Goal: Task Accomplishment & Management: Use online tool/utility

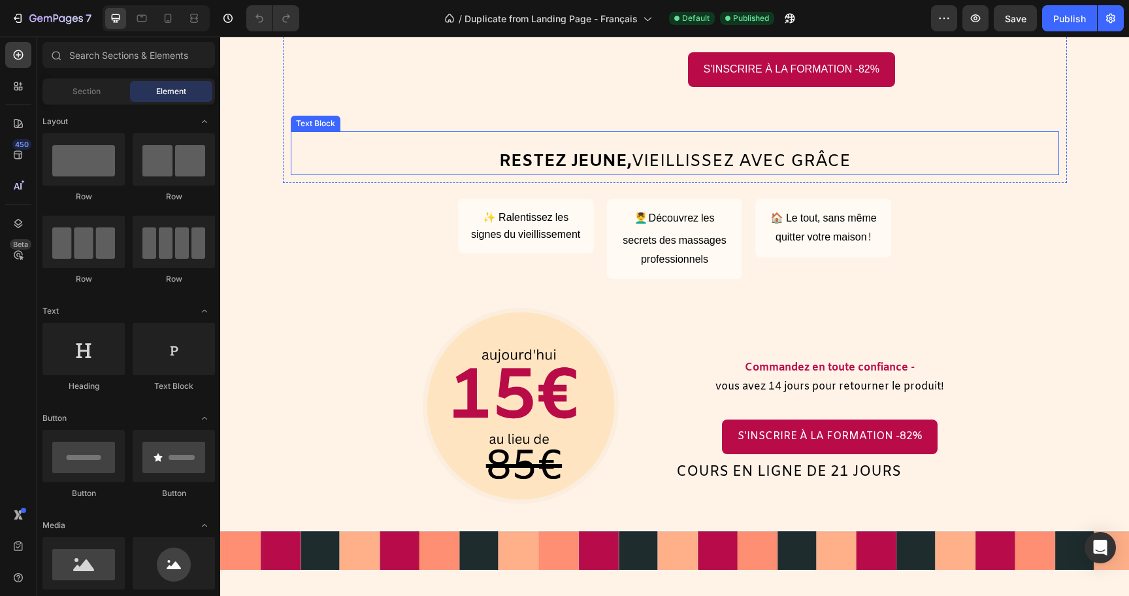
scroll to position [285, 0]
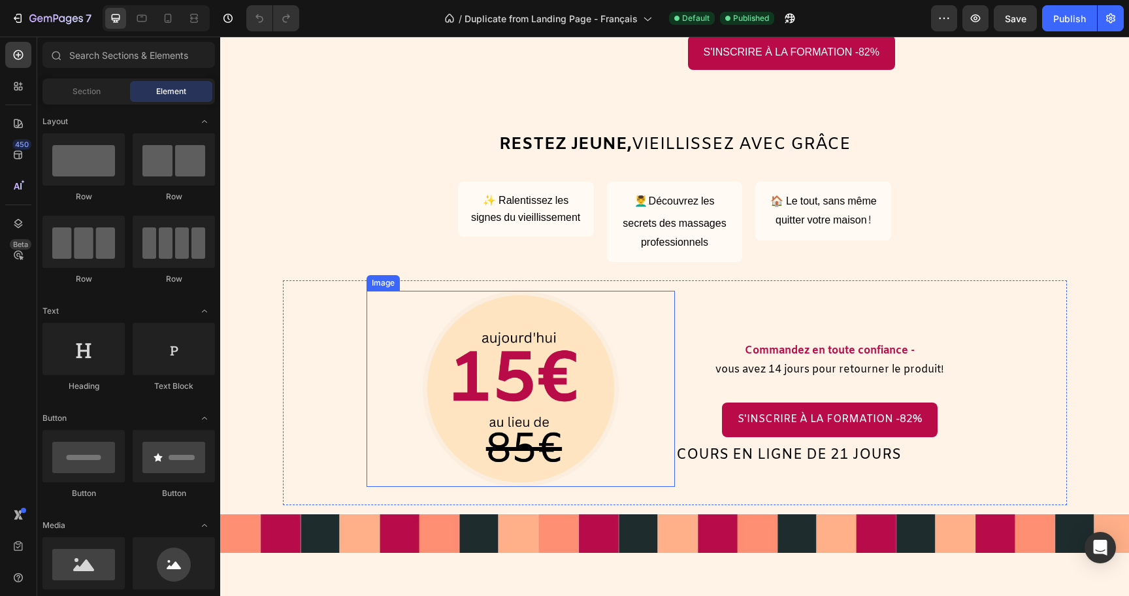
click at [493, 413] on img at bounding box center [521, 389] width 196 height 196
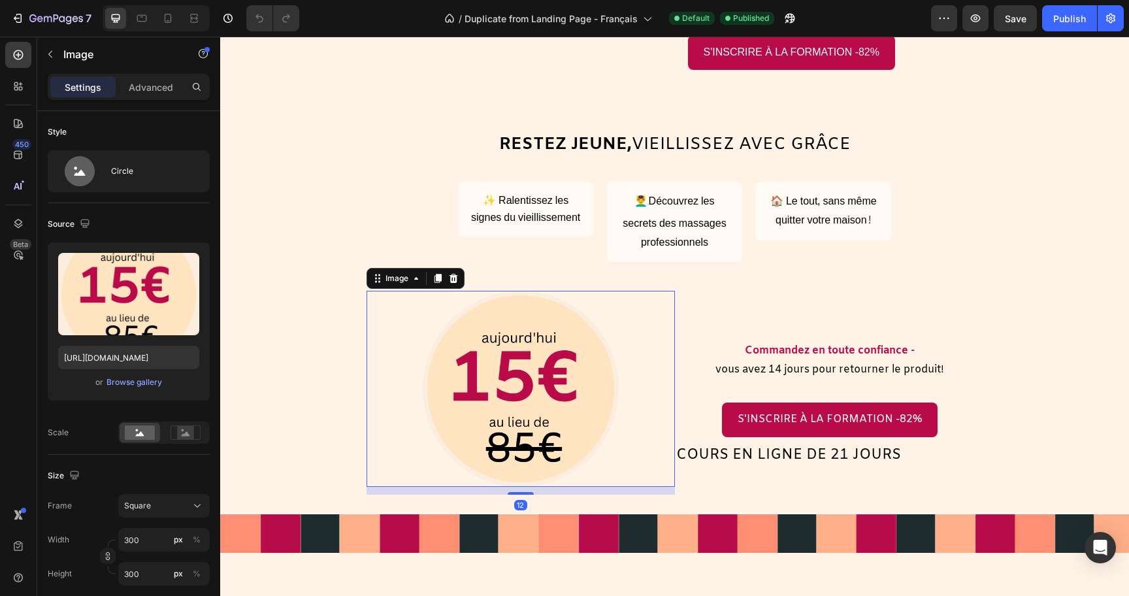
click at [493, 413] on img at bounding box center [521, 389] width 196 height 196
click at [485, 419] on img at bounding box center [521, 389] width 196 height 196
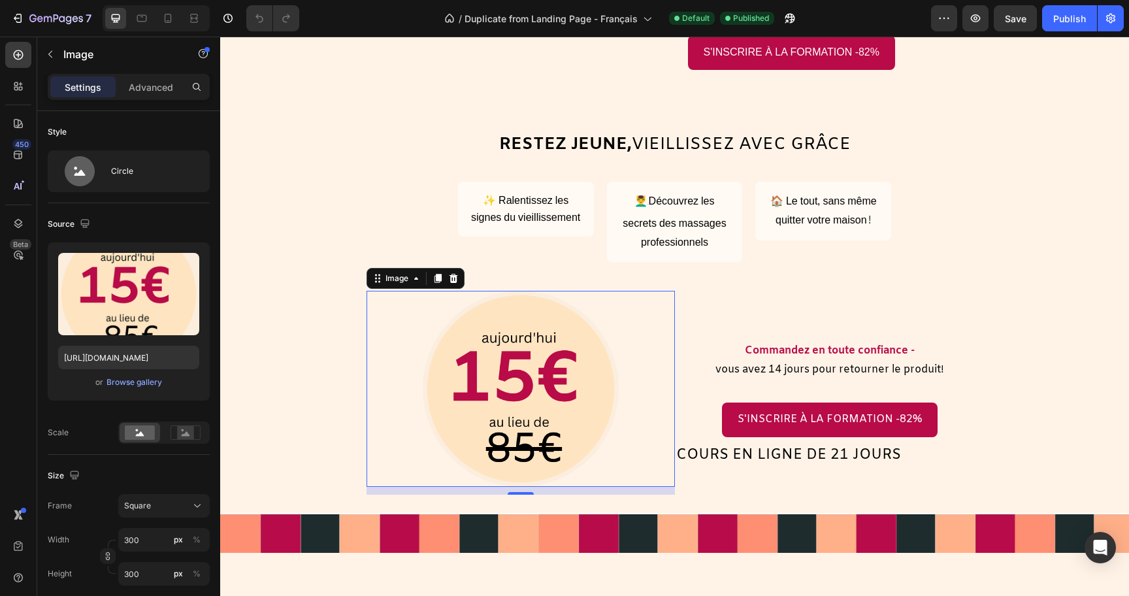
click at [500, 386] on img at bounding box center [521, 389] width 196 height 196
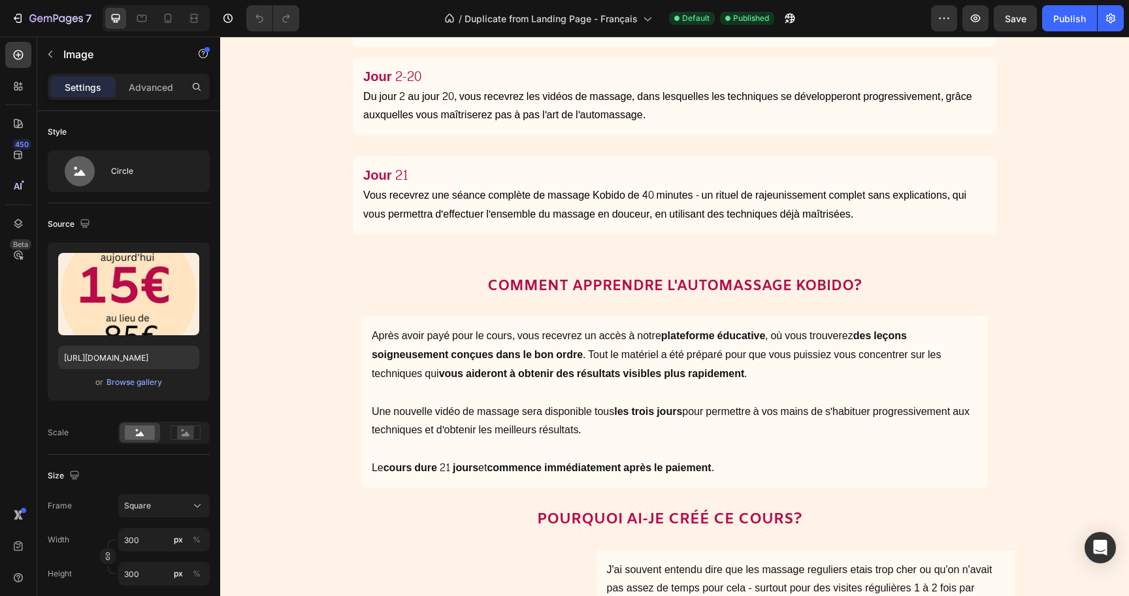
scroll to position [3571, 0]
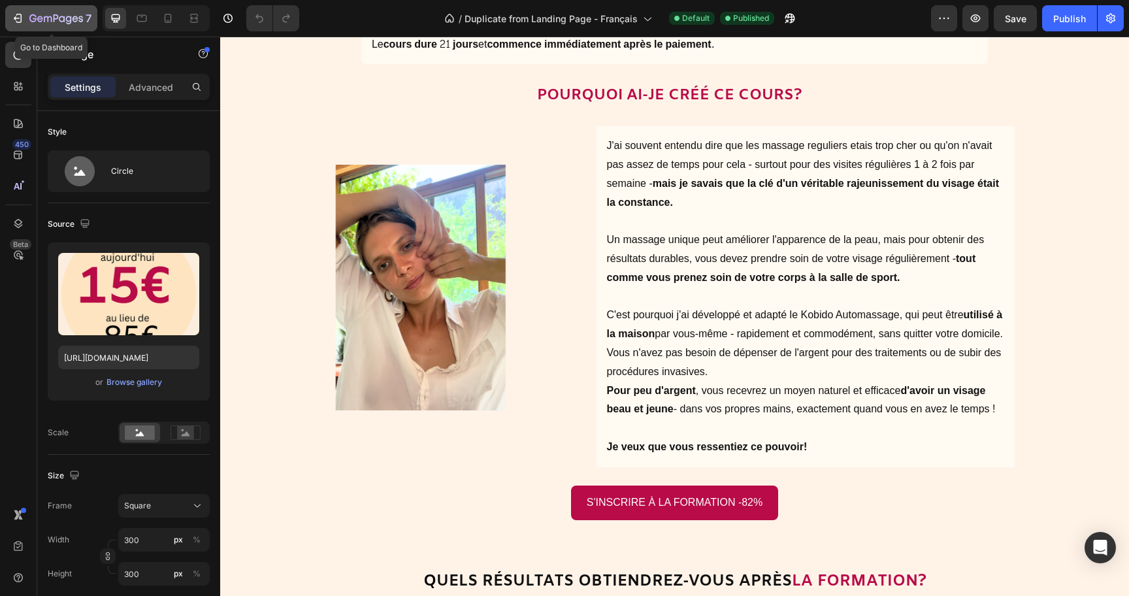
click at [18, 20] on icon "button" at bounding box center [17, 18] width 13 height 13
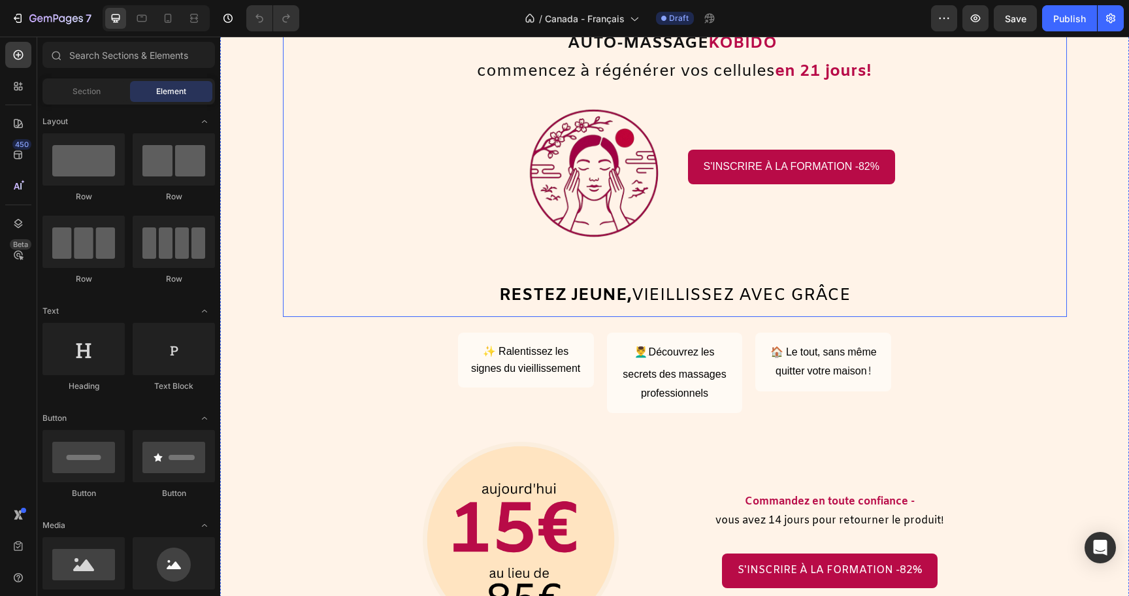
scroll to position [182, 0]
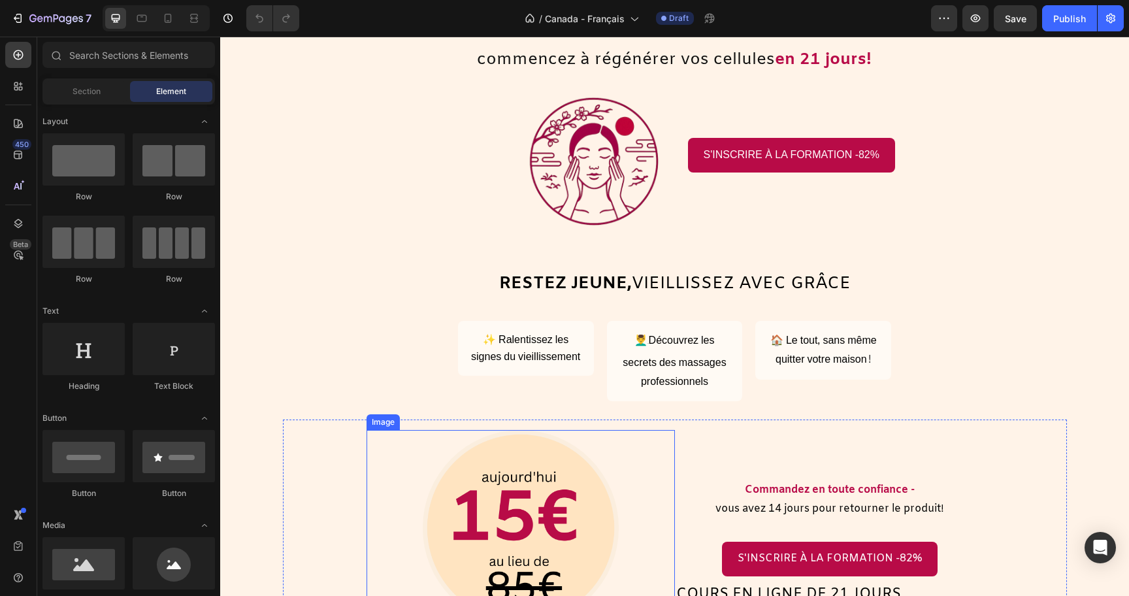
click at [521, 505] on img at bounding box center [521, 528] width 196 height 196
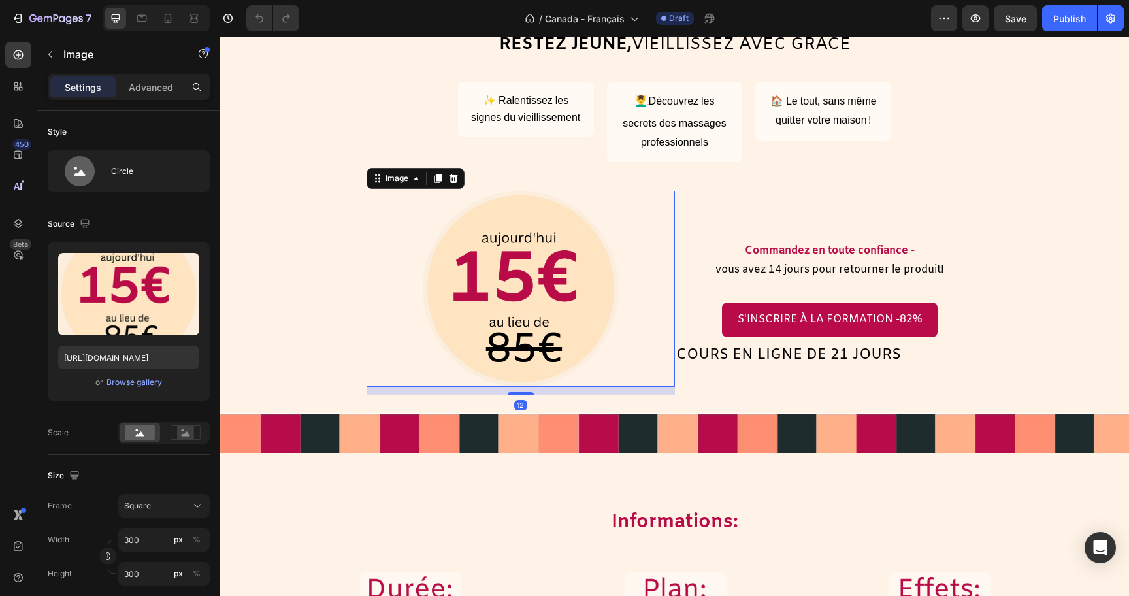
scroll to position [433, 0]
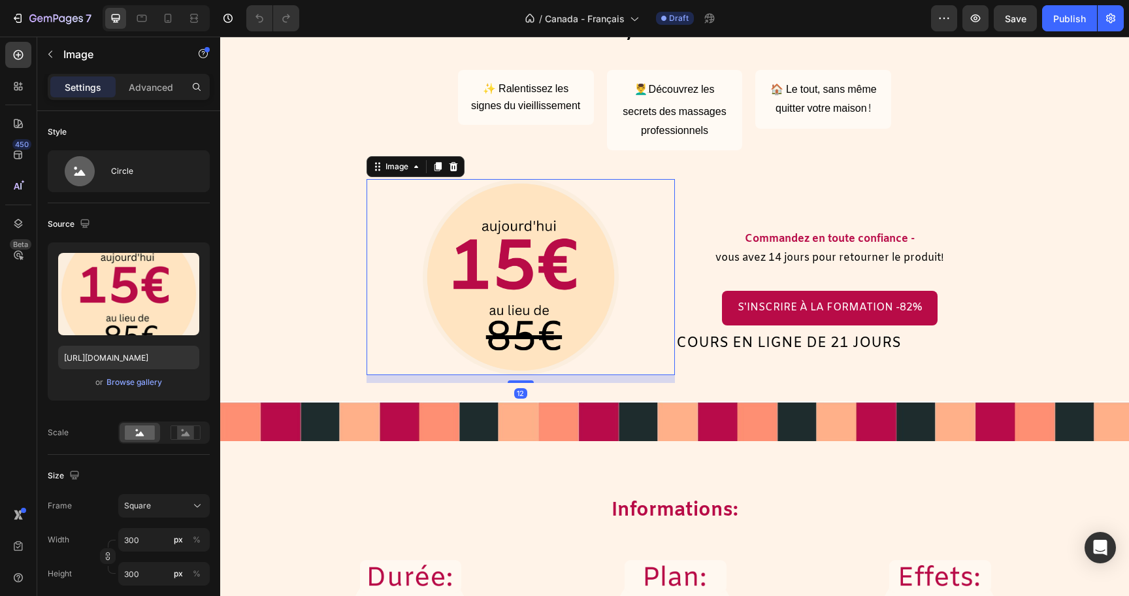
click at [493, 327] on img at bounding box center [521, 277] width 196 height 196
click at [477, 296] on img at bounding box center [521, 277] width 196 height 196
click at [581, 392] on div "Image 12 Commandez en toute confiance - vous avez 14 jours pour retourner le pr…" at bounding box center [675, 281] width 784 height 225
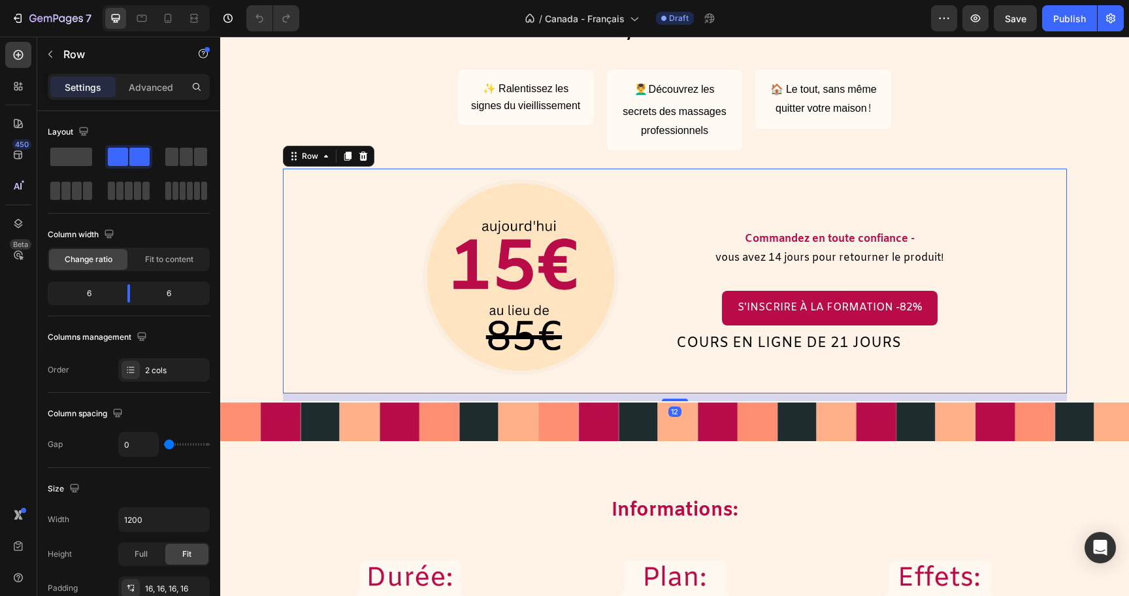
click at [556, 343] on img at bounding box center [521, 277] width 196 height 196
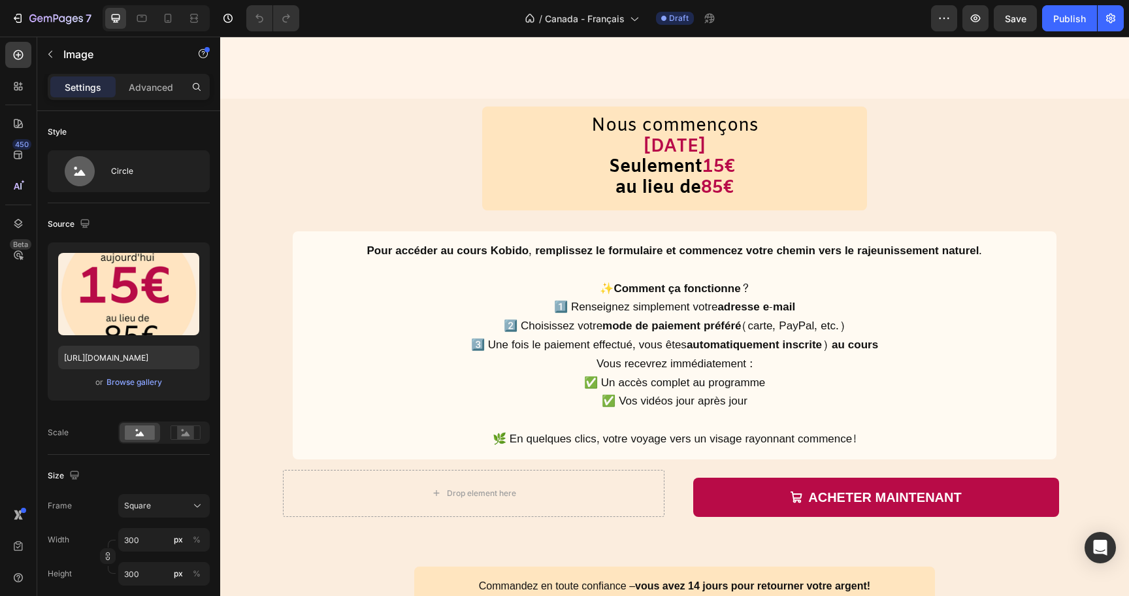
scroll to position [6182, 0]
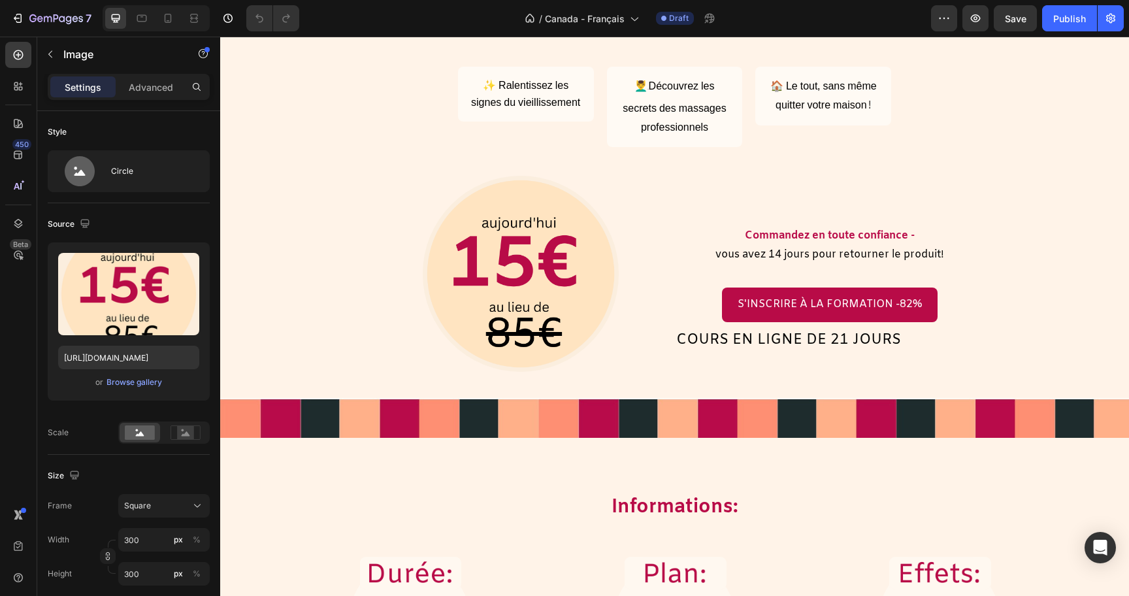
click at [514, 273] on img at bounding box center [521, 274] width 196 height 196
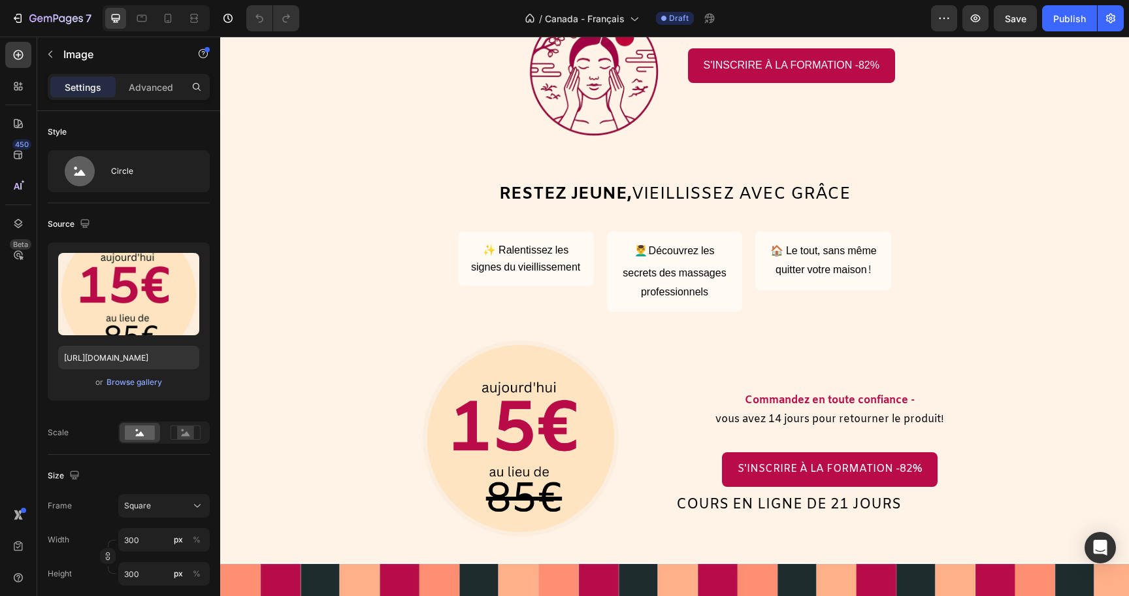
scroll to position [268, 0]
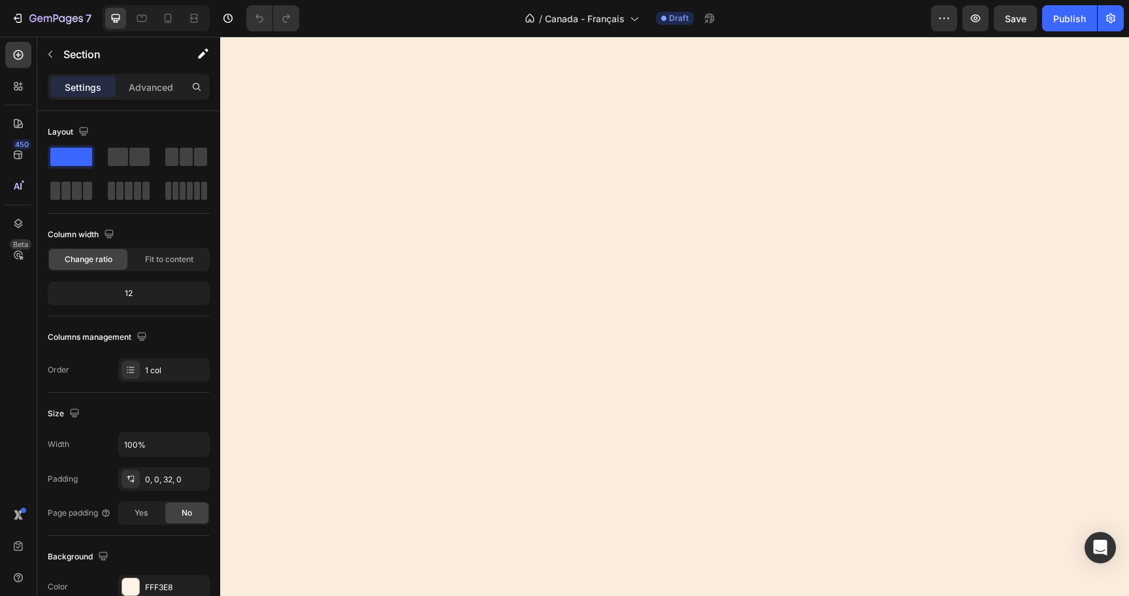
scroll to position [5217, 0]
click at [66, 16] on icon "button" at bounding box center [56, 19] width 54 height 11
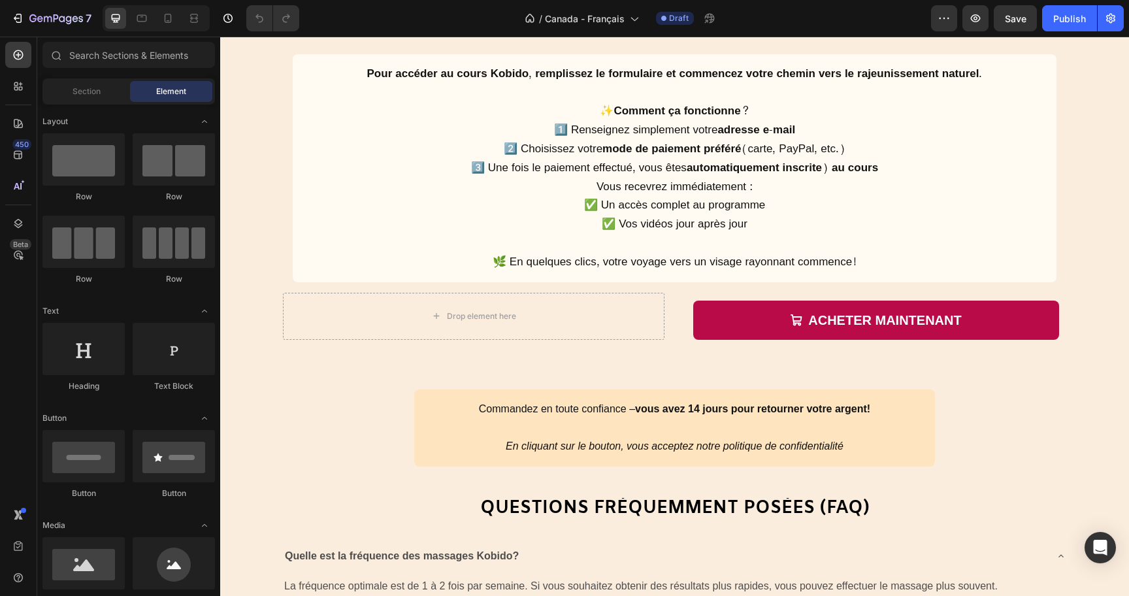
scroll to position [6115, 0]
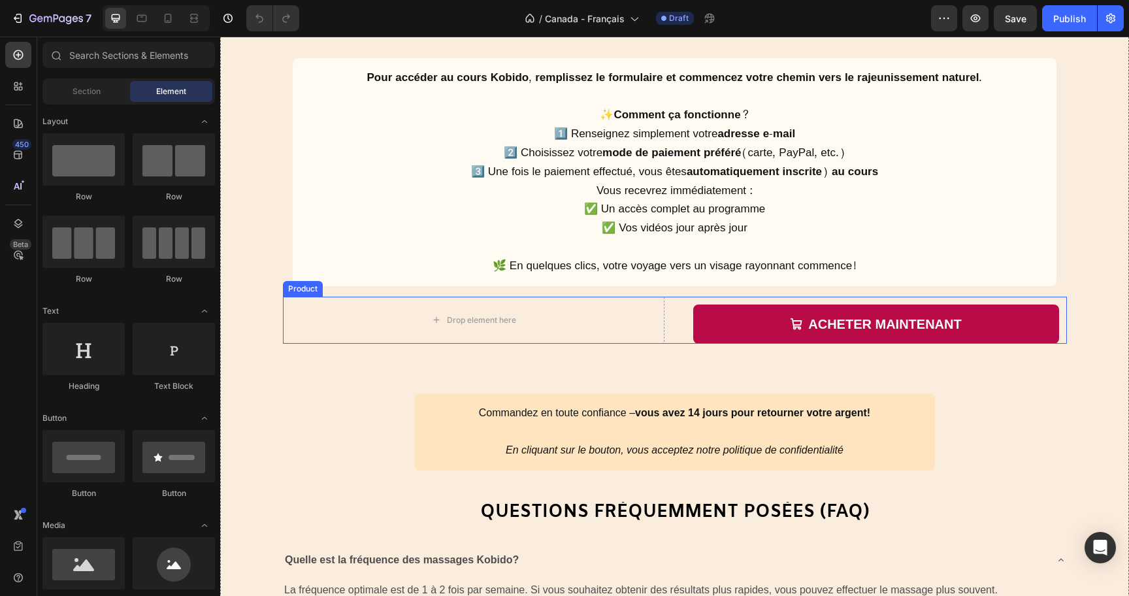
click at [683, 320] on div "Drop element here ACHETER MAINTENANT Add to Cart Product" at bounding box center [675, 320] width 784 height 47
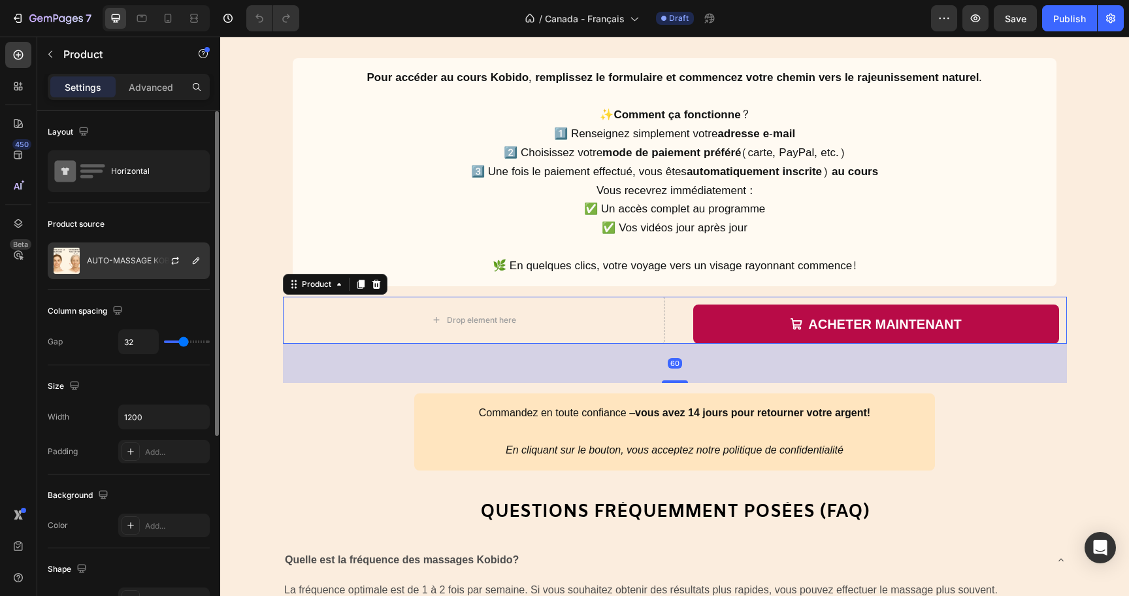
click at [153, 267] on div at bounding box center [181, 260] width 58 height 35
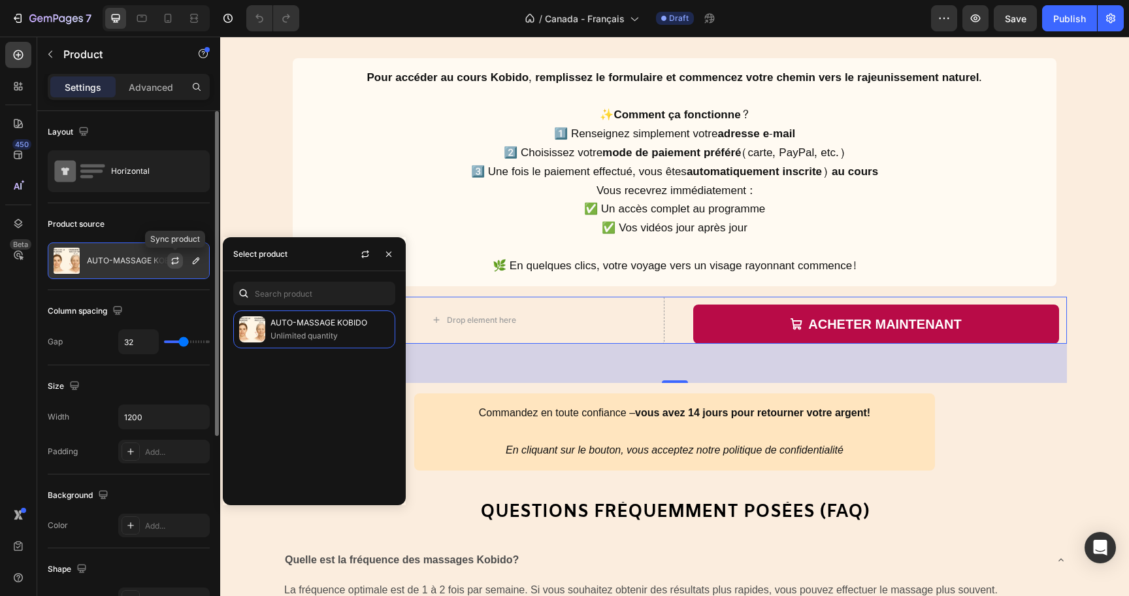
click at [176, 261] on icon "button" at bounding box center [175, 261] width 10 height 10
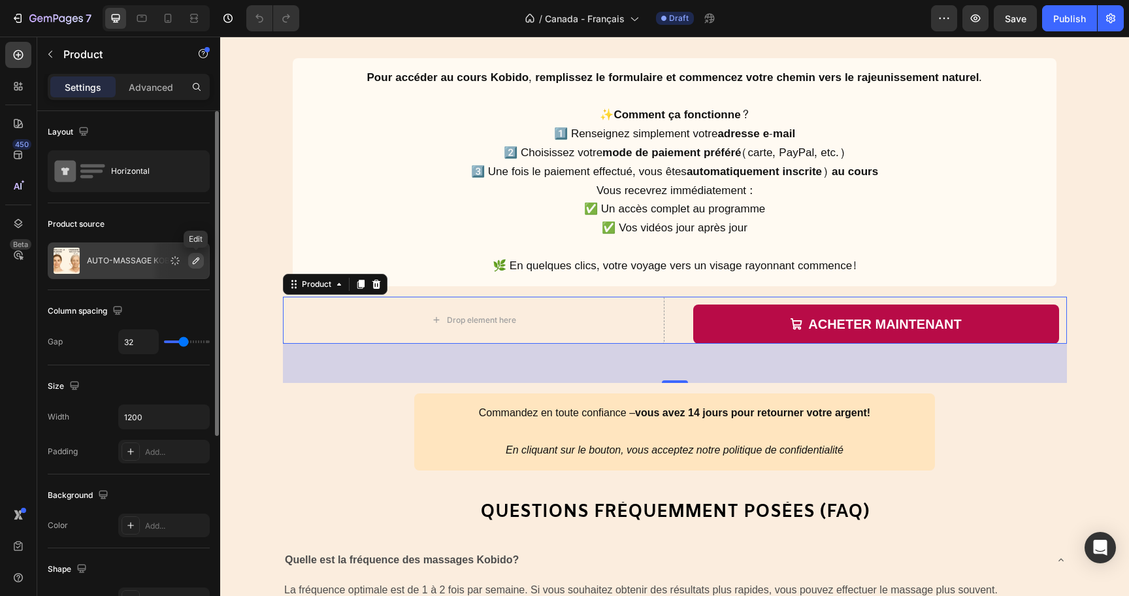
click at [200, 259] on icon "button" at bounding box center [196, 261] width 10 height 10
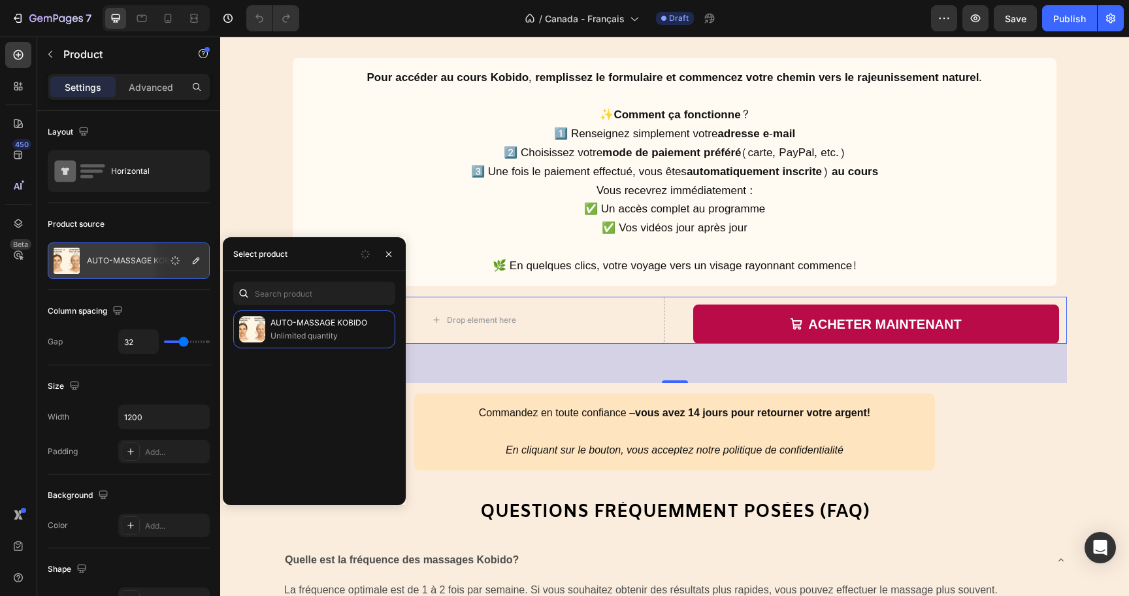
click at [302, 349] on div "AUTO-MASSAGE KOBIDO Unlimited quantity" at bounding box center [314, 402] width 183 height 184
click at [302, 292] on input "text" at bounding box center [314, 294] width 162 height 24
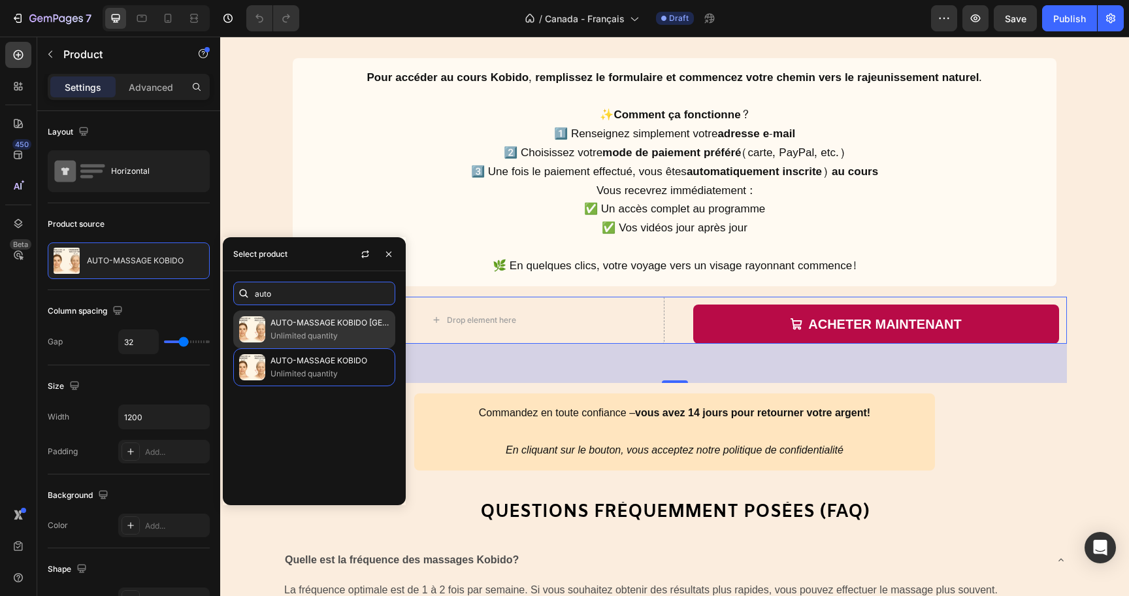
type input "auto"
click at [338, 331] on p "Unlimited quantity" at bounding box center [330, 335] width 119 height 13
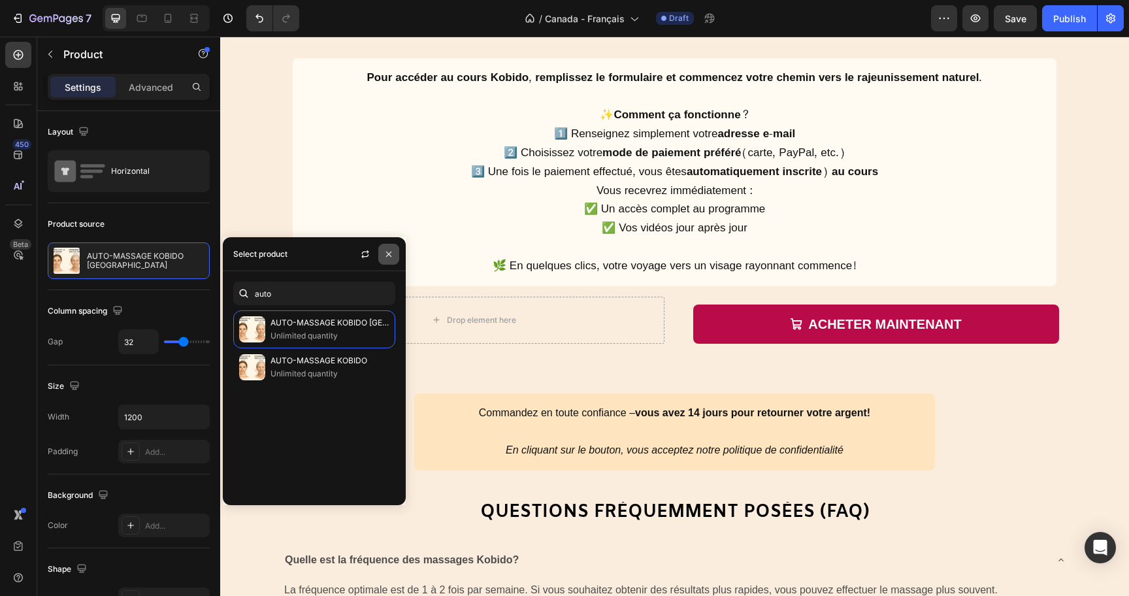
click at [395, 254] on button "button" at bounding box center [388, 254] width 21 height 21
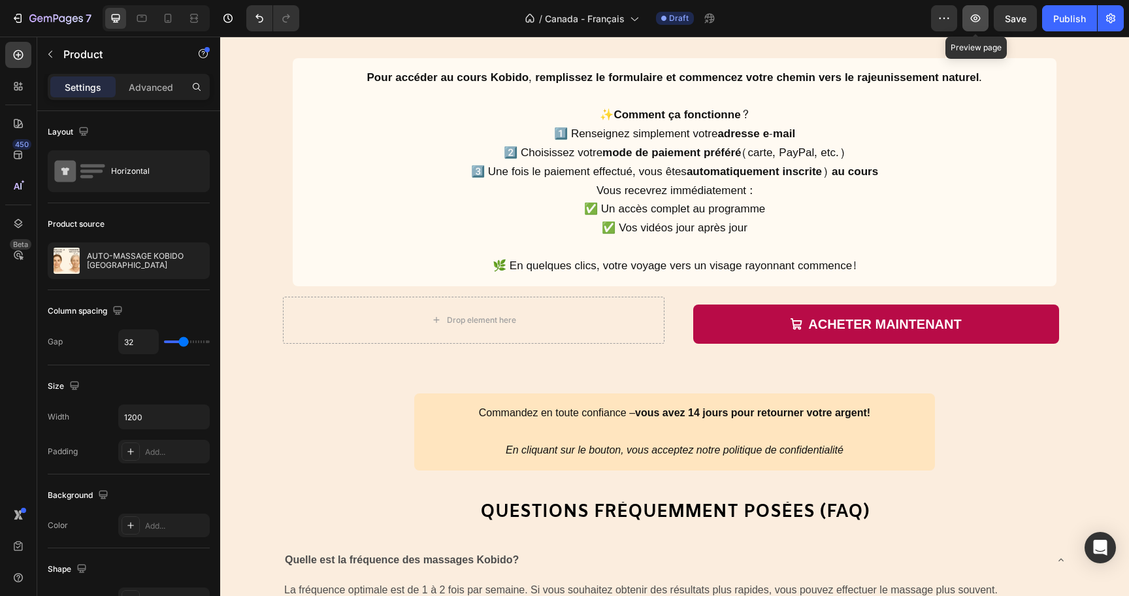
click at [978, 21] on icon "button" at bounding box center [976, 18] width 10 height 8
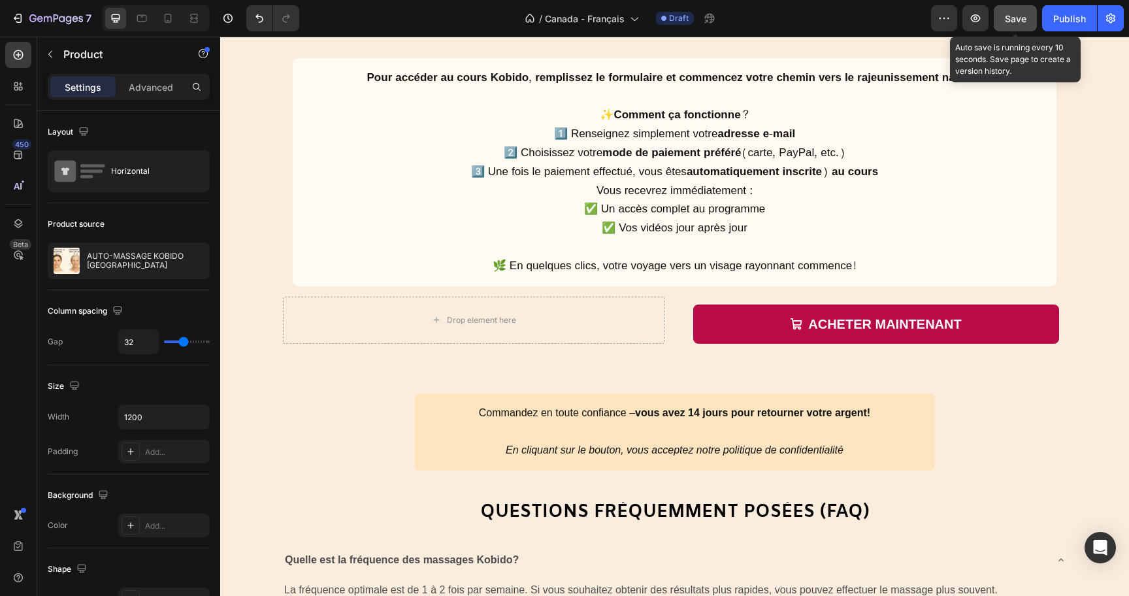
click at [1030, 11] on button "Save" at bounding box center [1015, 18] width 43 height 26
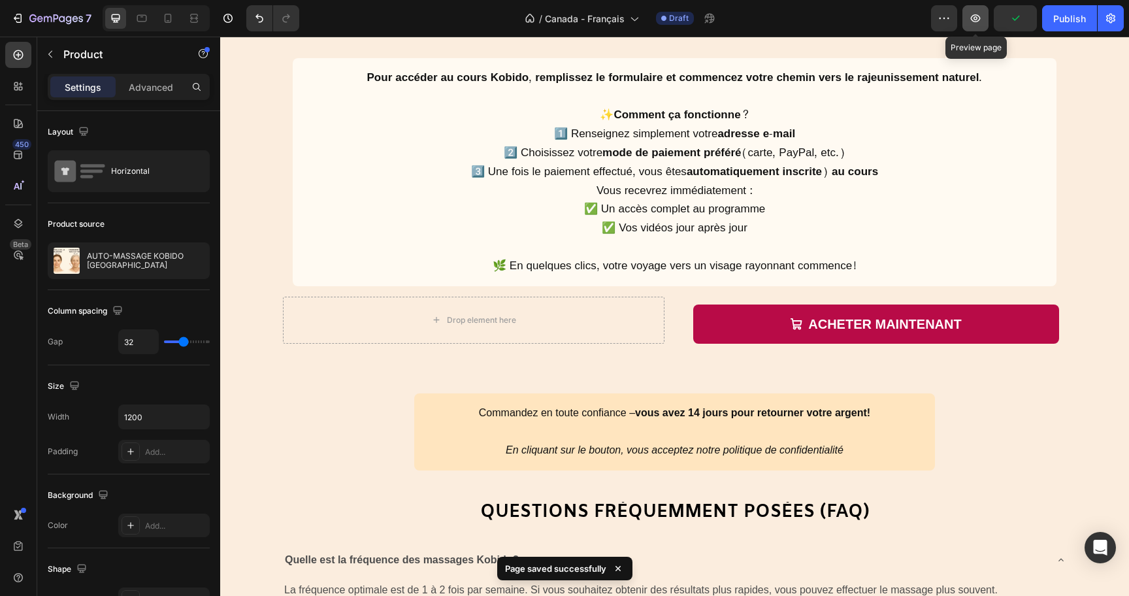
click at [983, 22] on button "button" at bounding box center [976, 18] width 26 height 26
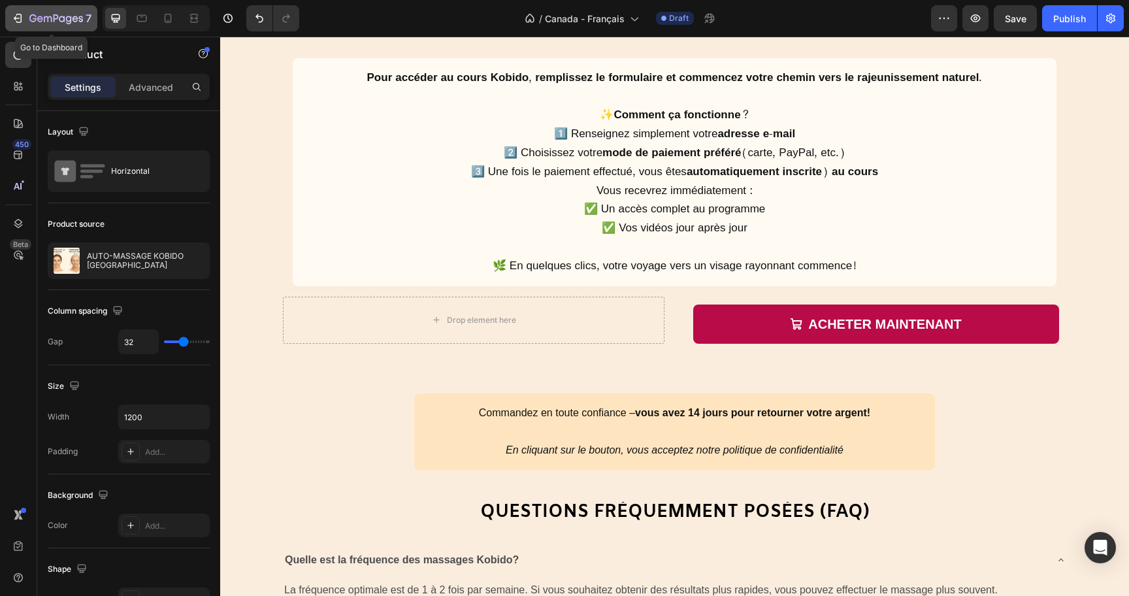
click at [42, 21] on icon "button" at bounding box center [56, 19] width 54 height 11
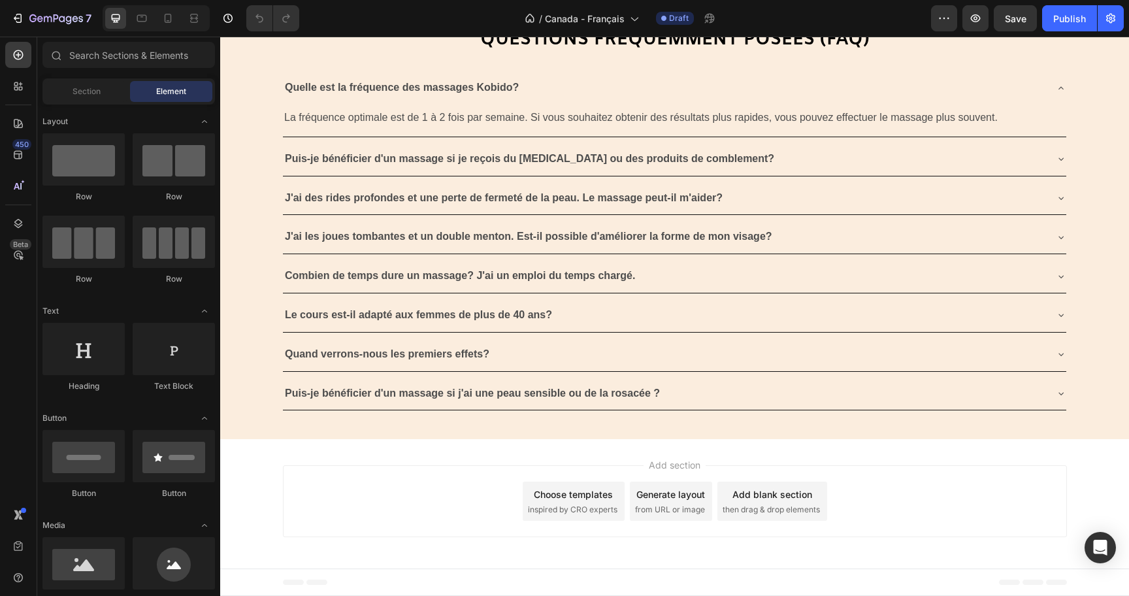
scroll to position [6094, 0]
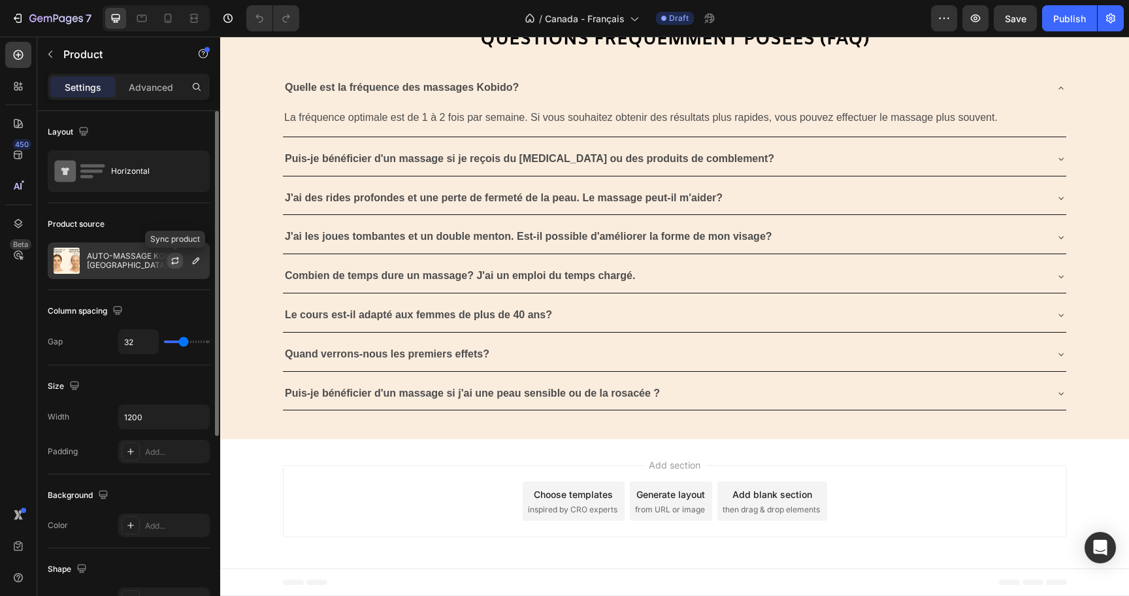
click at [170, 267] on button "button" at bounding box center [175, 261] width 16 height 16
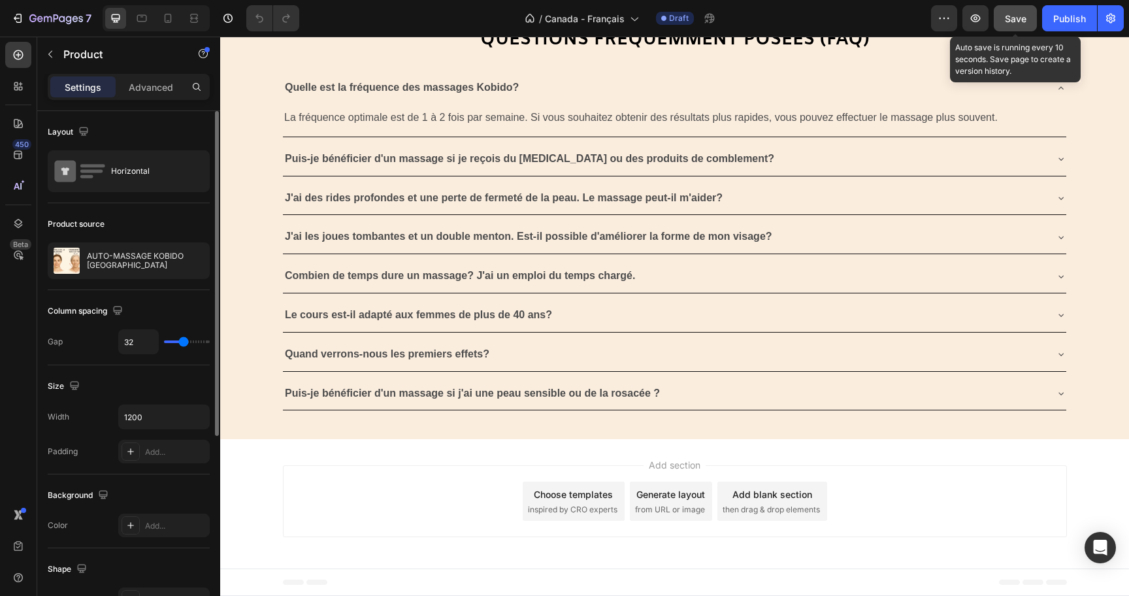
click at [1012, 20] on span "Save" at bounding box center [1016, 18] width 22 height 11
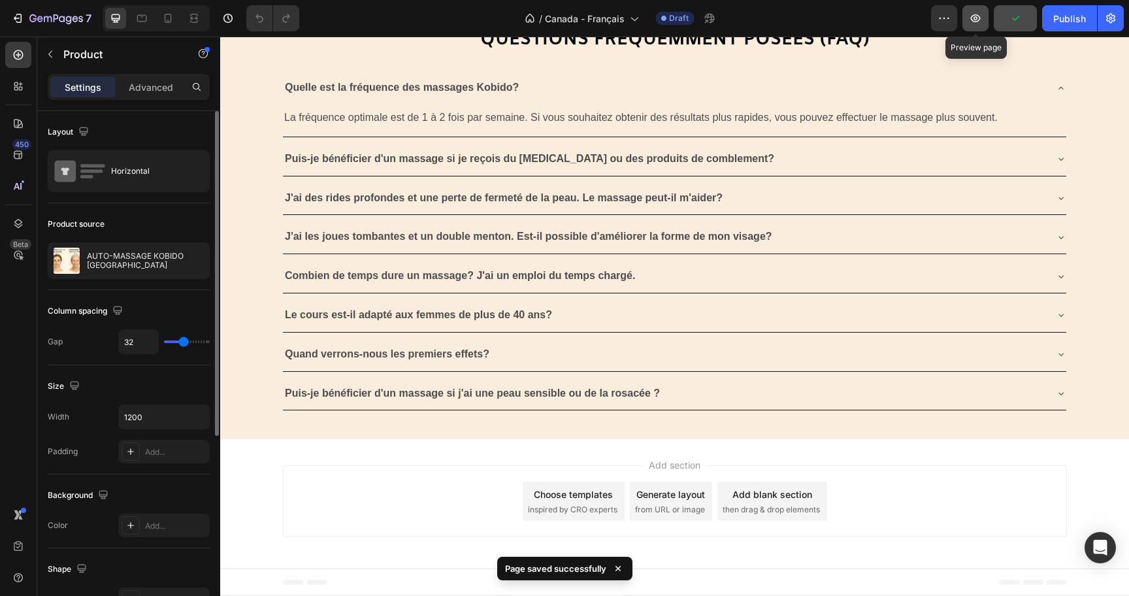
click at [984, 24] on button "button" at bounding box center [976, 18] width 26 height 26
click at [967, 9] on button "button" at bounding box center [976, 18] width 26 height 26
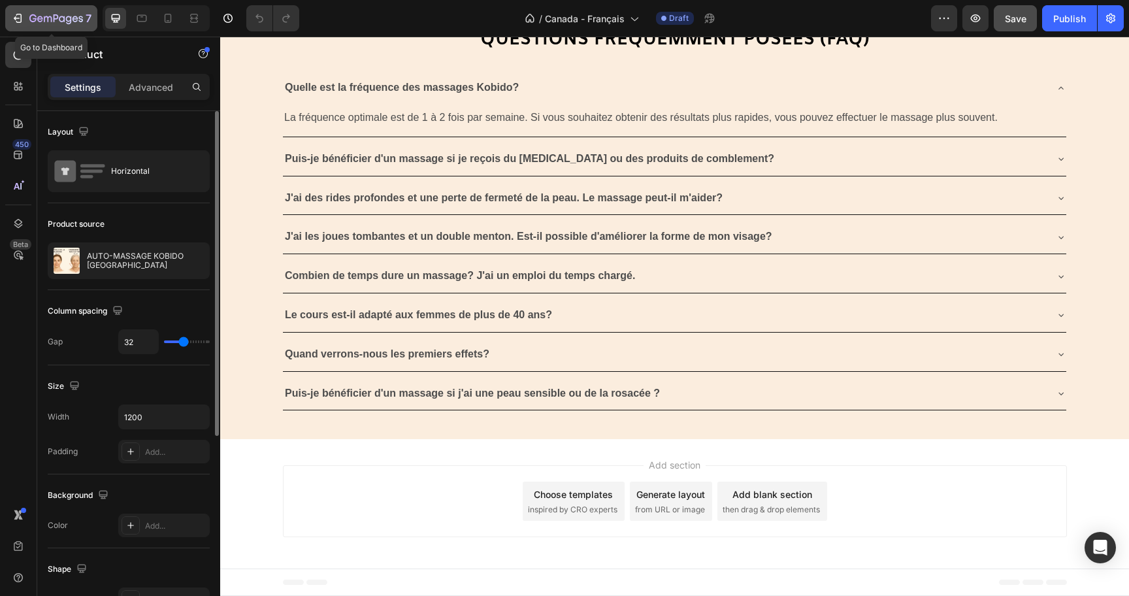
click at [35, 7] on button "7" at bounding box center [51, 18] width 92 height 26
